Goal: Information Seeking & Learning: Learn about a topic

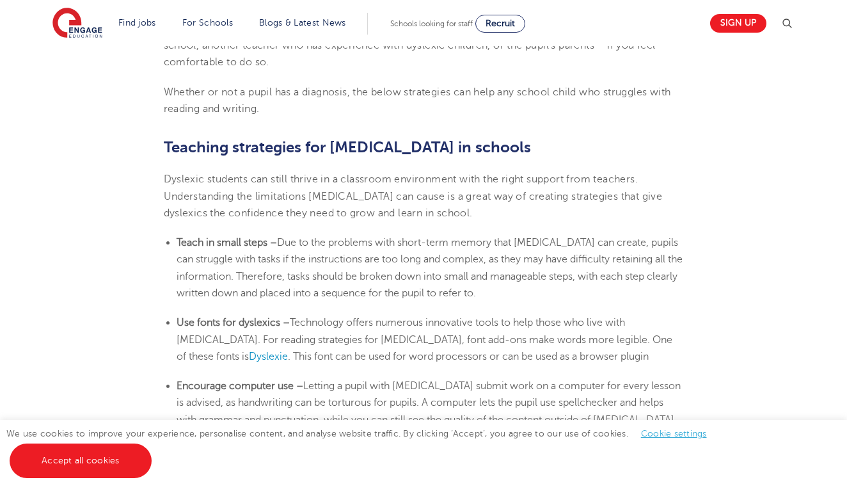
scroll to position [1973, 0]
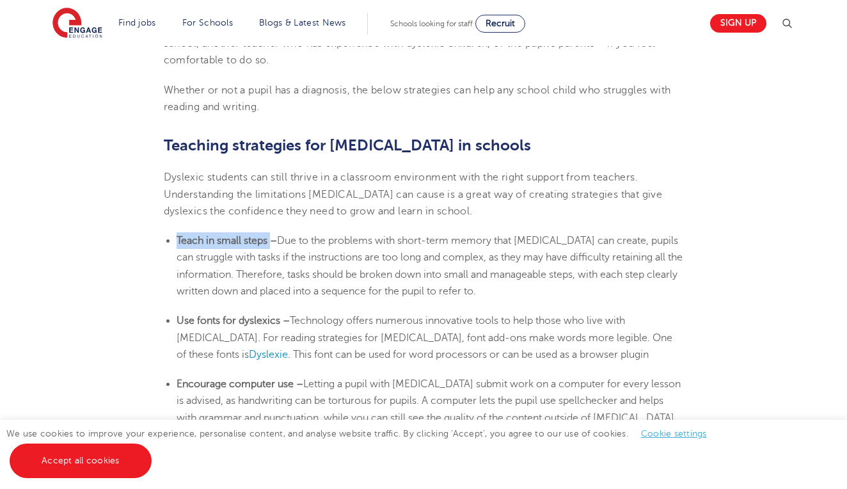
drag, startPoint x: 173, startPoint y: 227, endPoint x: 277, endPoint y: 230, distance: 104.4
click at [277, 232] on ul "Teach in small steps – Due to the problems with short-term memory that [MEDICAL…" at bounding box center [424, 265] width 520 height 67
copy b "Teach in small steps"
click at [414, 278] on span "Due to the problems with short-term memory that [MEDICAL_DATA] can create, pupi…" at bounding box center [430, 266] width 506 height 62
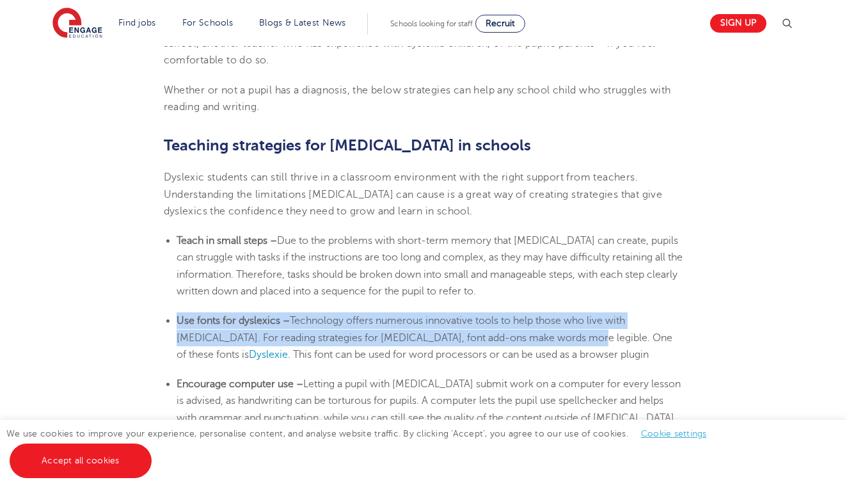
drag, startPoint x: 175, startPoint y: 310, endPoint x: 524, endPoint y: 326, distance: 349.2
click at [524, 326] on ul "Use fonts for dyslexics – Technology offers numerous innovative tools to help t…" at bounding box center [424, 337] width 520 height 51
copy li "Use fonts for dyslexics – Technology offers numerous innovative tools to help t…"
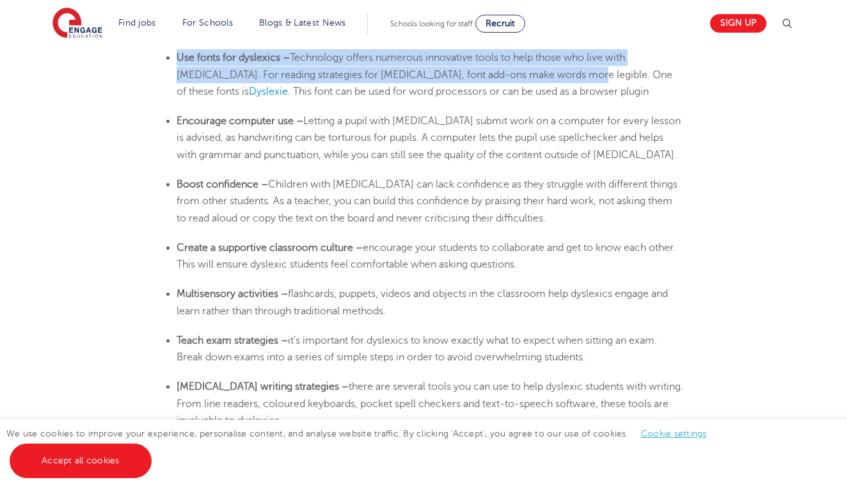
scroll to position [2236, 0]
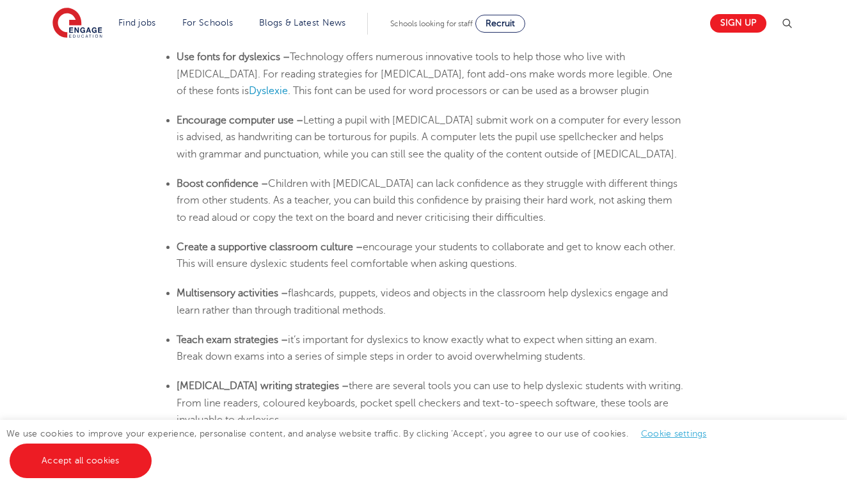
click at [473, 241] on span "encourage your students to collaborate and get to know each other. This will en…" at bounding box center [426, 255] width 499 height 28
drag, startPoint x: 363, startPoint y: 235, endPoint x: 174, endPoint y: 240, distance: 188.9
click at [174, 241] on ul "Create a supportive classroom culture – encourage your students to collaborate …" at bounding box center [424, 256] width 520 height 34
copy b "Create a supportive classroom culture"
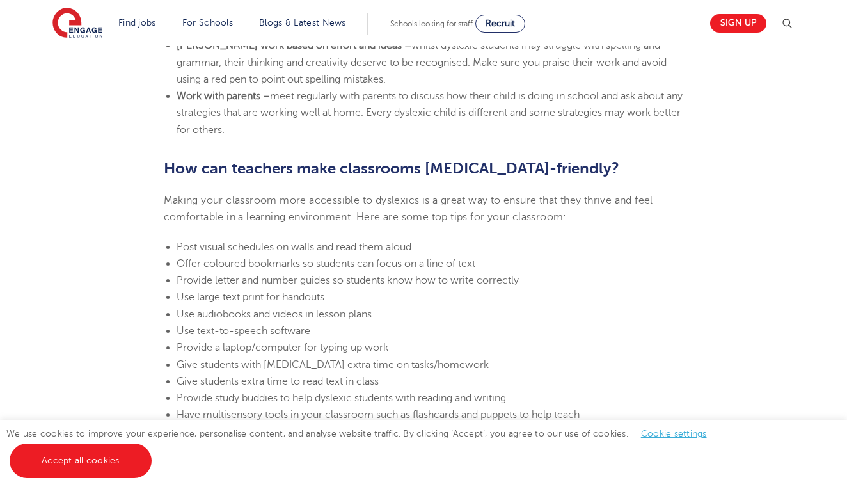
scroll to position [2638, 0]
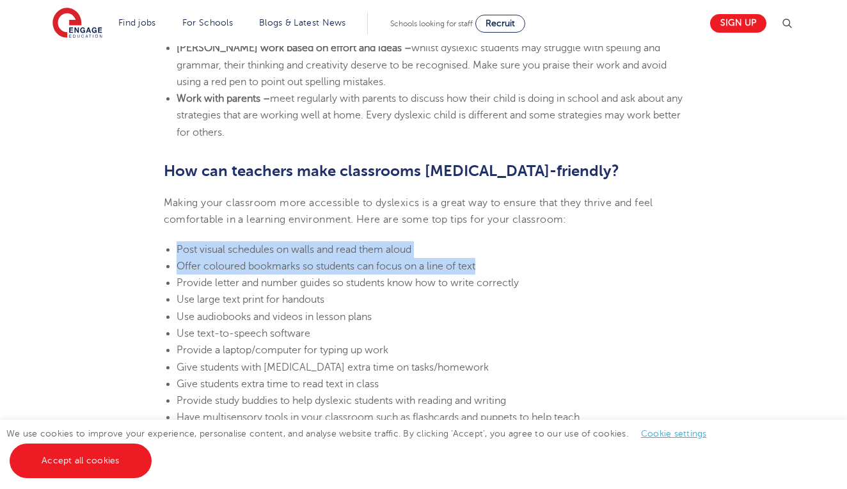
drag, startPoint x: 485, startPoint y: 253, endPoint x: 154, endPoint y: 234, distance: 331.4
copy ul "Post visual schedules on walls and read them aloud Offer coloured bookmarks so …"
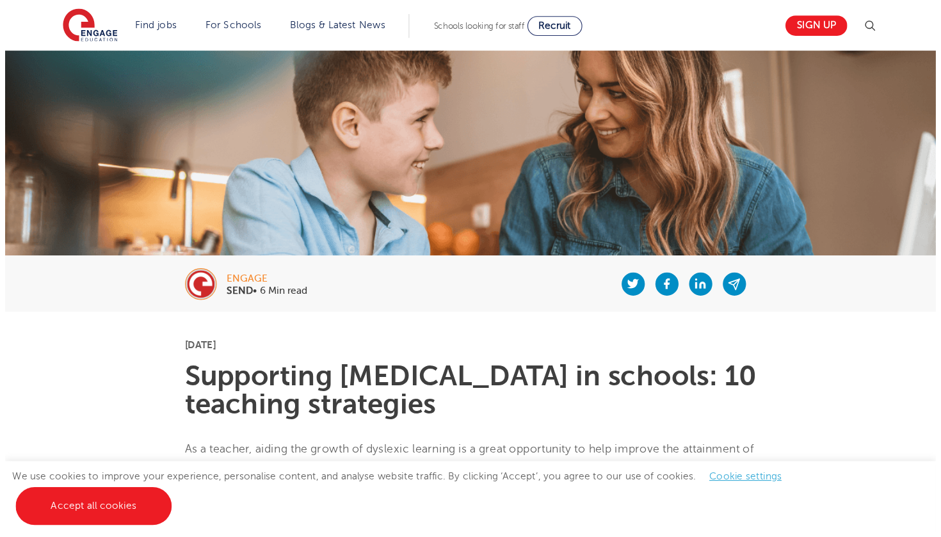
scroll to position [69, 0]
